Goal: Contribute content: Add original content to the website for others to see

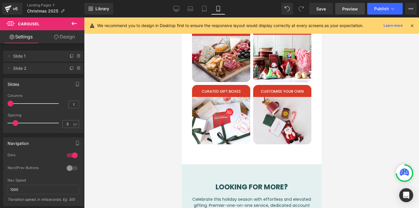
click at [351, 8] on span "Preview" at bounding box center [350, 9] width 16 height 6
click at [177, 9] on icon at bounding box center [176, 9] width 6 height 6
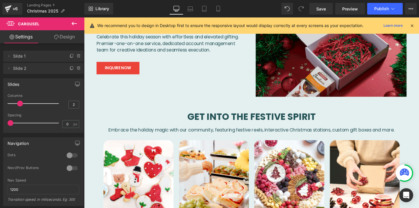
scroll to position [392, 0]
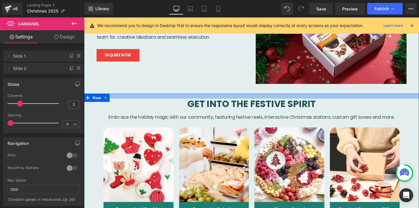
click at [192, 98] on div at bounding box center [260, 99] width 352 height 5
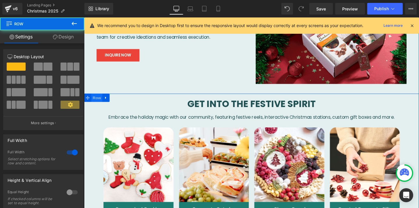
click at [99, 101] on span "Row" at bounding box center [98, 101] width 12 height 9
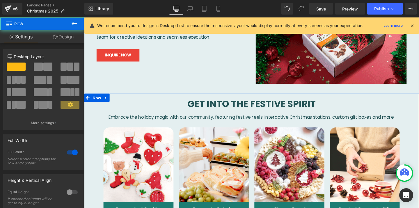
click at [62, 40] on link "Design" at bounding box center [63, 36] width 42 height 13
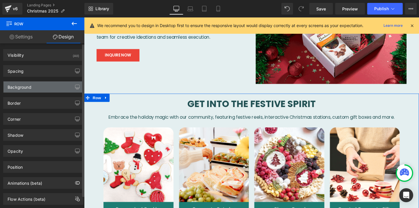
click at [50, 86] on div "Background" at bounding box center [43, 86] width 80 height 11
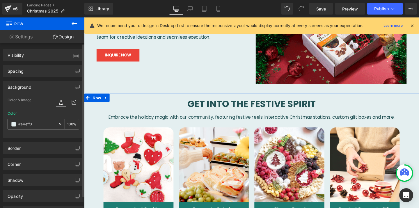
click at [46, 122] on input "#e4eff0" at bounding box center [36, 124] width 37 height 6
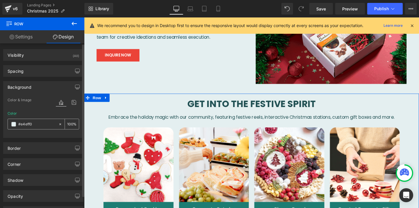
click at [46, 122] on input "#e4eff0" at bounding box center [36, 124] width 37 height 6
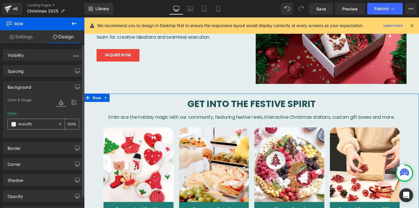
click at [35, 125] on input "#e4eff0" at bounding box center [36, 124] width 37 height 6
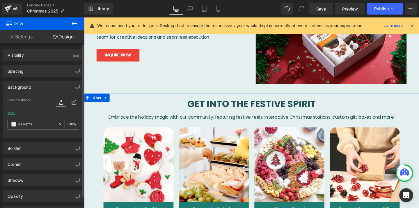
click at [35, 125] on input "#e4eff0" at bounding box center [36, 124] width 37 height 6
type input "#f"
type input "0"
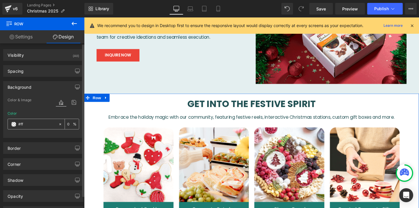
type input "#fff"
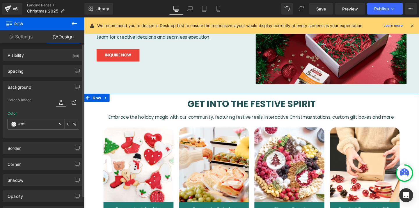
type input "100"
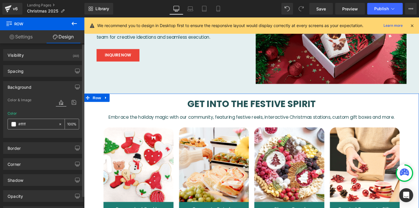
type input "#fffff"
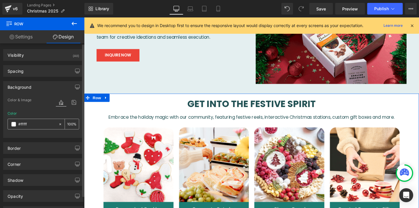
type input "0"
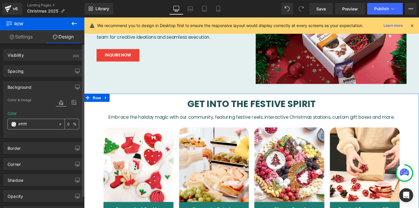
type input "#ffffff"
type input "100"
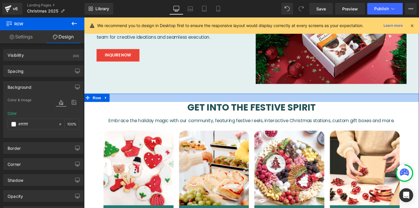
drag, startPoint x: 231, startPoint y: 98, endPoint x: 233, endPoint y: 102, distance: 4.2
click at [233, 102] on div at bounding box center [260, 101] width 352 height 9
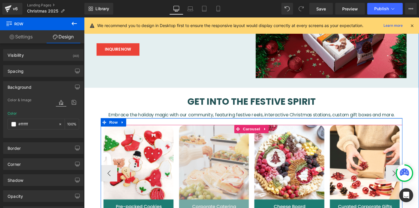
scroll to position [400, 0]
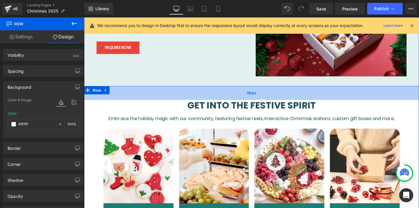
drag, startPoint x: 259, startPoint y: 93, endPoint x: 259, endPoint y: 99, distance: 6.2
click at [259, 99] on div "50px" at bounding box center [260, 97] width 352 height 15
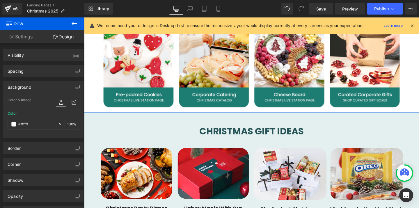
scroll to position [525, 0]
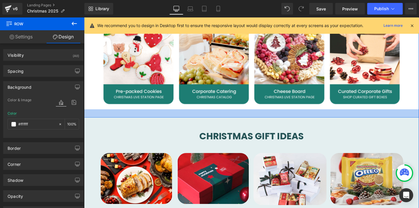
drag, startPoint x: 262, startPoint y: 113, endPoint x: 262, endPoint y: 122, distance: 9.0
click at [262, 122] on div at bounding box center [260, 118] width 352 height 9
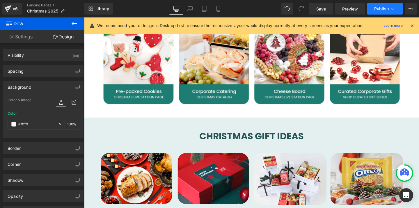
type input "#ffffff"
click at [379, 8] on span "Publish" at bounding box center [381, 8] width 15 height 5
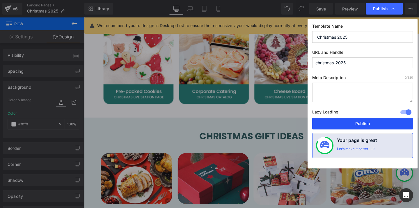
click at [0, 0] on button "Publish" at bounding box center [0, 0] width 0 height 0
